Goal: Task Accomplishment & Management: Use online tool/utility

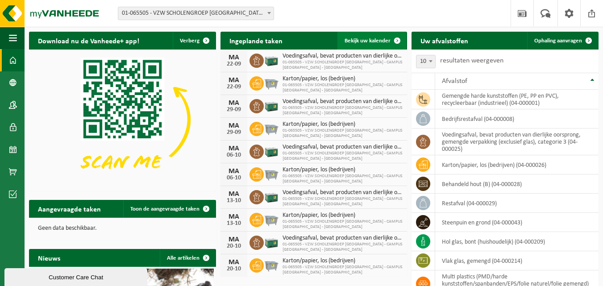
click at [372, 39] on span "Bekijk uw kalender" at bounding box center [368, 41] width 46 height 6
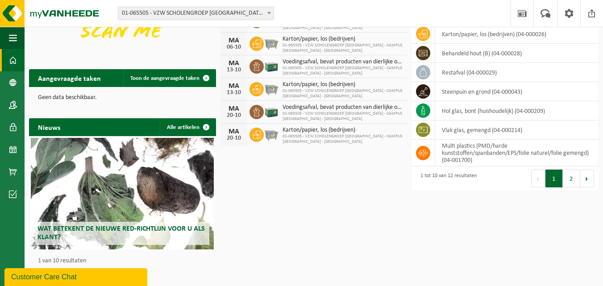
scroll to position [134, 0]
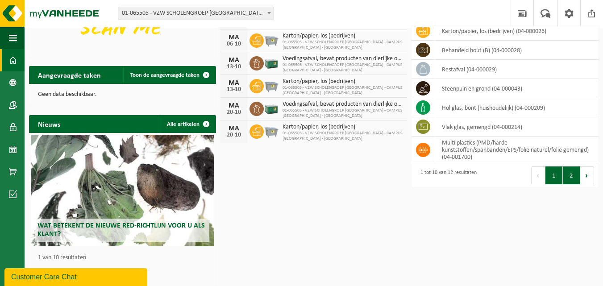
click at [570, 175] on button "2" at bounding box center [571, 175] width 17 height 18
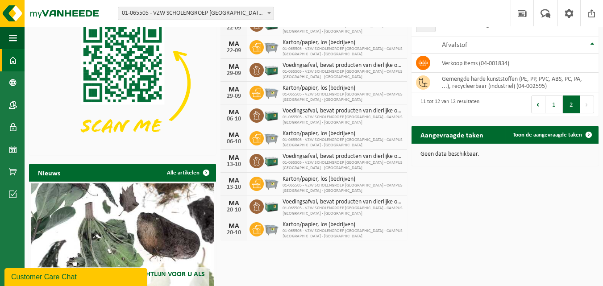
scroll to position [0, 0]
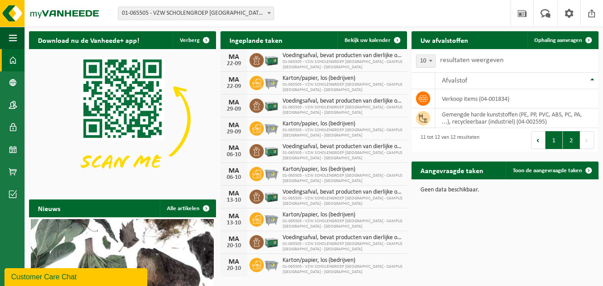
click at [552, 140] on button "1" at bounding box center [553, 140] width 17 height 18
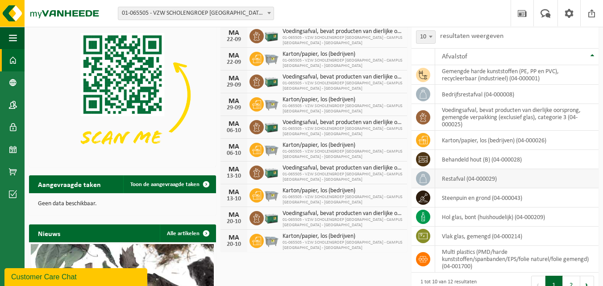
scroll to position [0, 0]
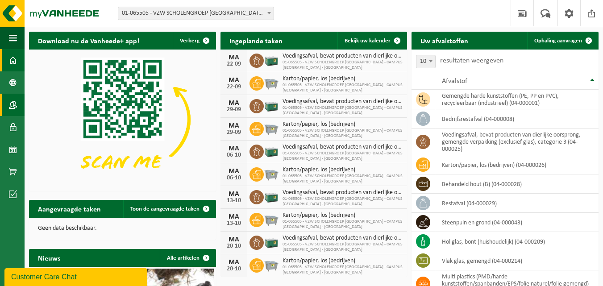
click at [12, 105] on span at bounding box center [13, 105] width 8 height 22
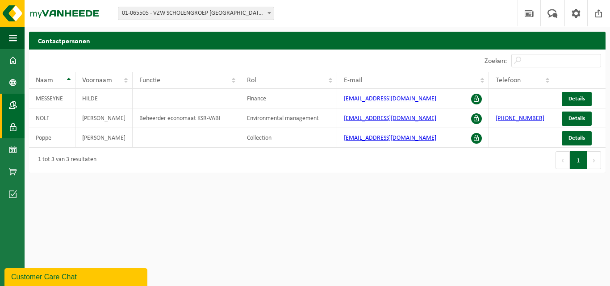
click at [10, 127] on span at bounding box center [13, 127] width 8 height 22
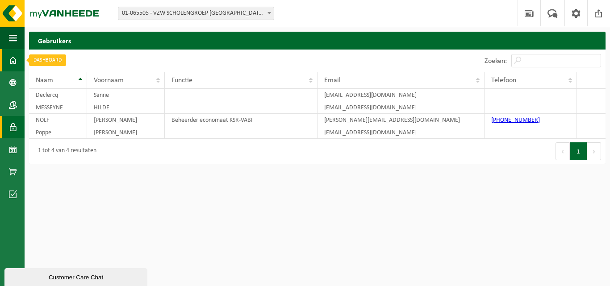
click at [13, 62] on span at bounding box center [13, 60] width 8 height 22
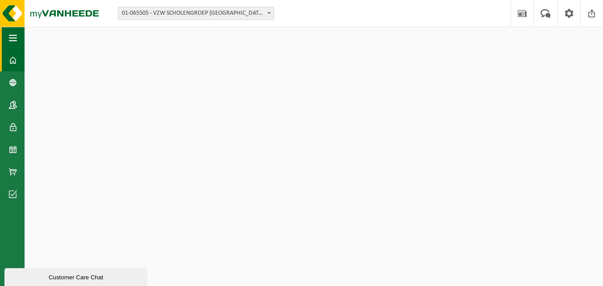
click at [12, 36] on span "button" at bounding box center [13, 38] width 8 height 22
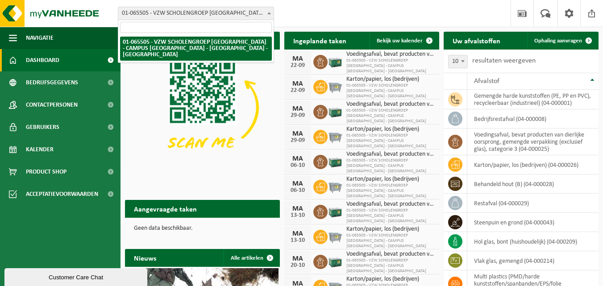
click at [268, 12] on span at bounding box center [269, 13] width 9 height 12
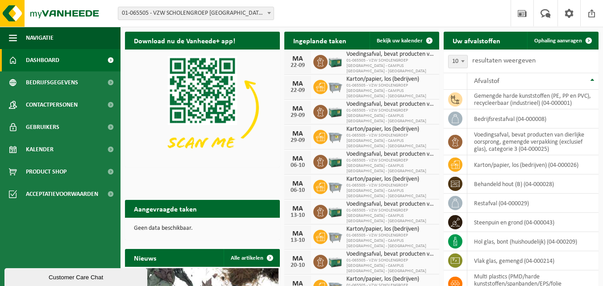
click at [463, 63] on span at bounding box center [462, 61] width 9 height 12
select select "25"
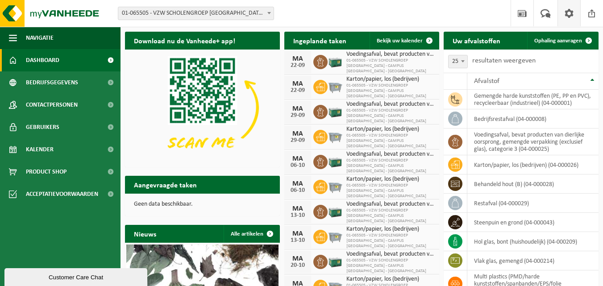
click at [570, 13] on span at bounding box center [568, 13] width 13 height 26
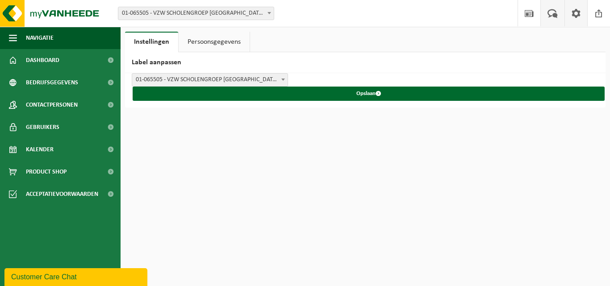
click at [553, 9] on span at bounding box center [552, 13] width 15 height 26
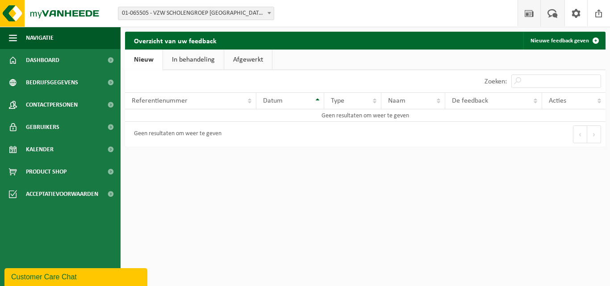
click at [529, 15] on span at bounding box center [528, 13] width 13 height 26
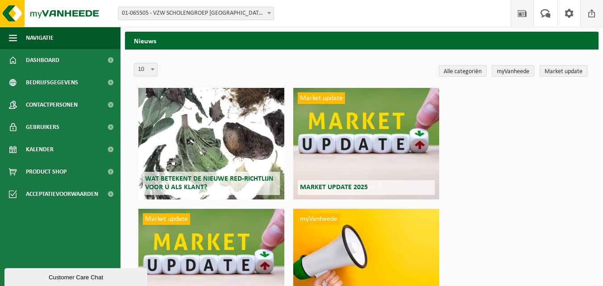
click at [591, 15] on span at bounding box center [591, 13] width 13 height 26
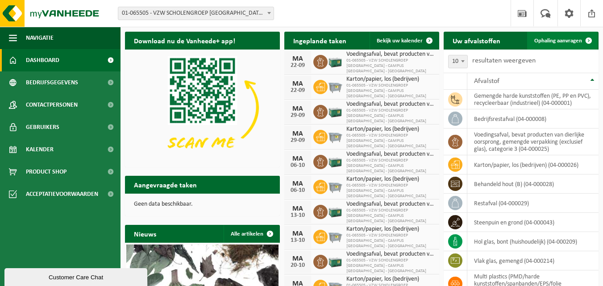
click at [574, 38] on span "Ophaling aanvragen" at bounding box center [558, 41] width 48 height 6
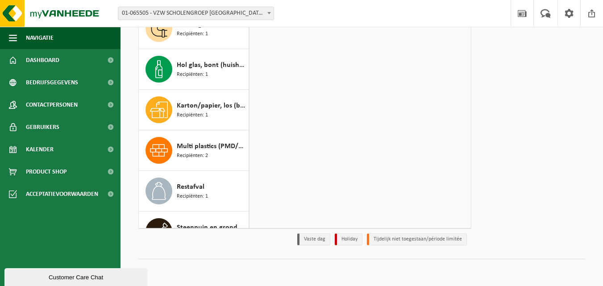
scroll to position [89, 0]
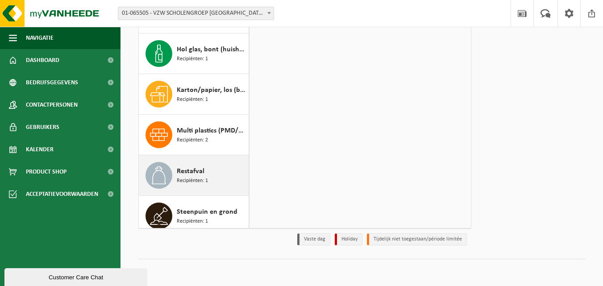
click at [222, 174] on div "Restafval Recipiënten: 1" at bounding box center [212, 175] width 70 height 27
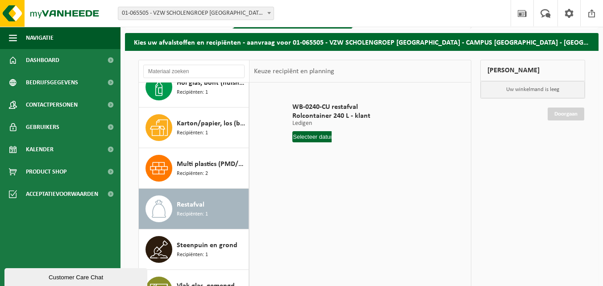
scroll to position [0, 0]
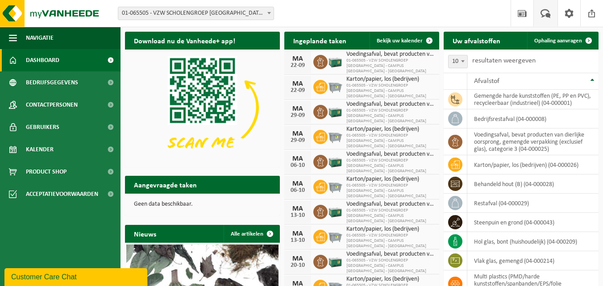
click at [542, 11] on span at bounding box center [545, 13] width 15 height 26
click at [562, 40] on span "Ophaling aanvragen" at bounding box center [558, 41] width 48 height 6
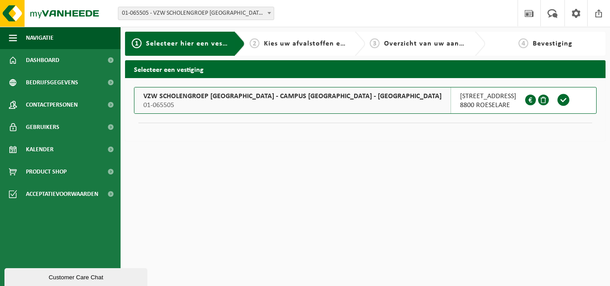
click at [226, 68] on h2 "Selecteer een vestiging" at bounding box center [365, 68] width 480 height 17
click at [202, 70] on h2 "Selecteer een vestiging" at bounding box center [365, 68] width 480 height 17
